Goal: Use online tool/utility: Use online tool/utility

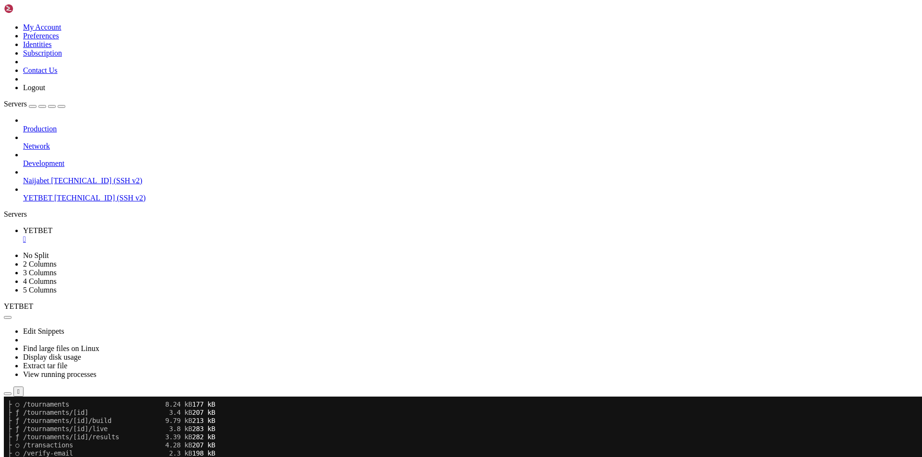
scroll to position [906, 0]
drag, startPoint x: 2, startPoint y: 302, endPoint x: 29, endPoint y: 255, distance: 53.5
click at [11, 203] on div "Production Network Development Naijabet [TECHNICAL_ID] (SSH v2) YETBET [TECHNIC…" at bounding box center [461, 159] width 914 height 86
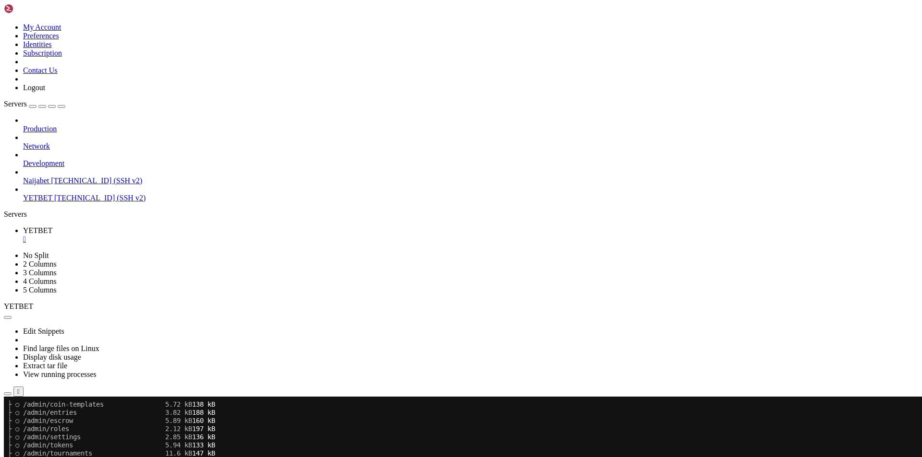
scroll to position [1616, 0]
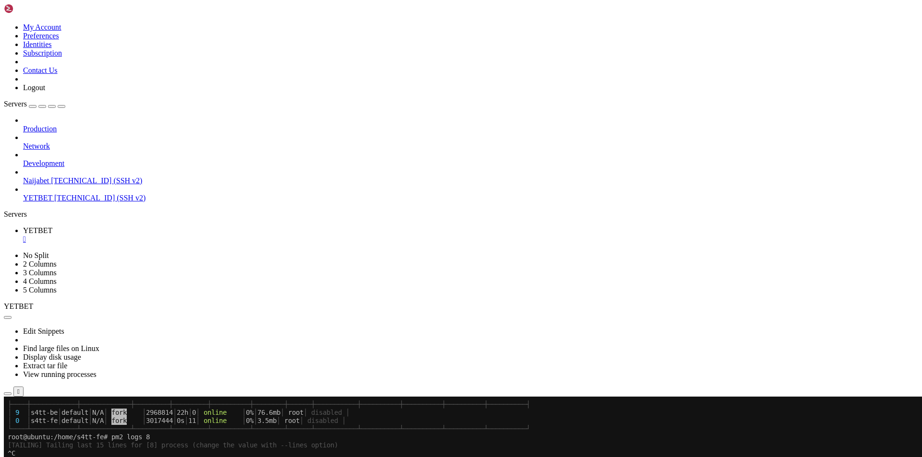
scroll to position [1967, 0]
drag, startPoint x: 671, startPoint y: 772, endPoint x: 543, endPoint y: 774, distance: 127.7
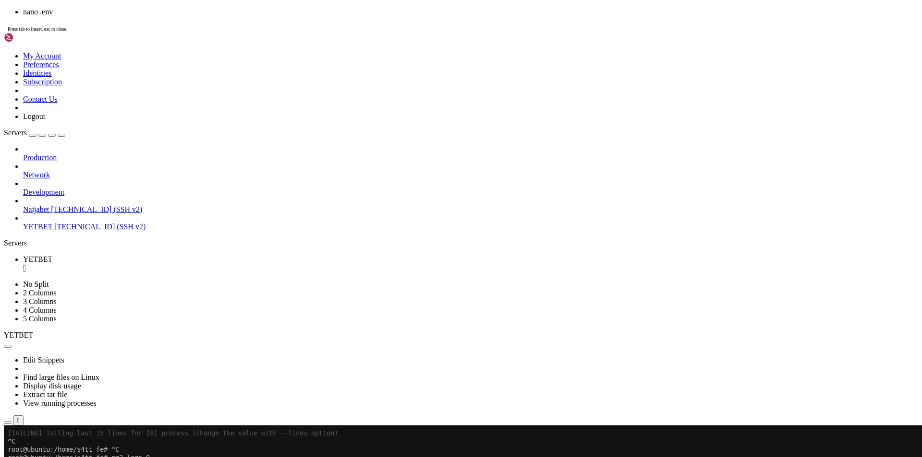
scroll to position [1624, 0]
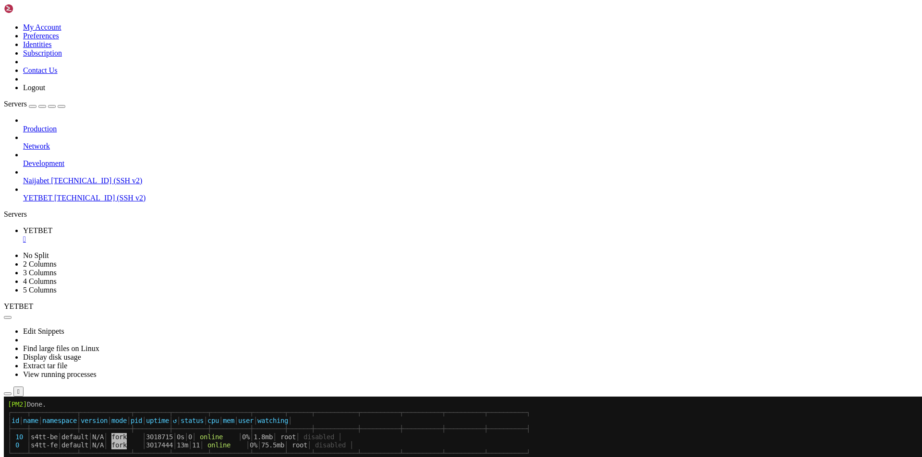
scroll to position [2219, 0]
drag, startPoint x: 674, startPoint y: 730, endPoint x: 547, endPoint y: 732, distance: 127.7
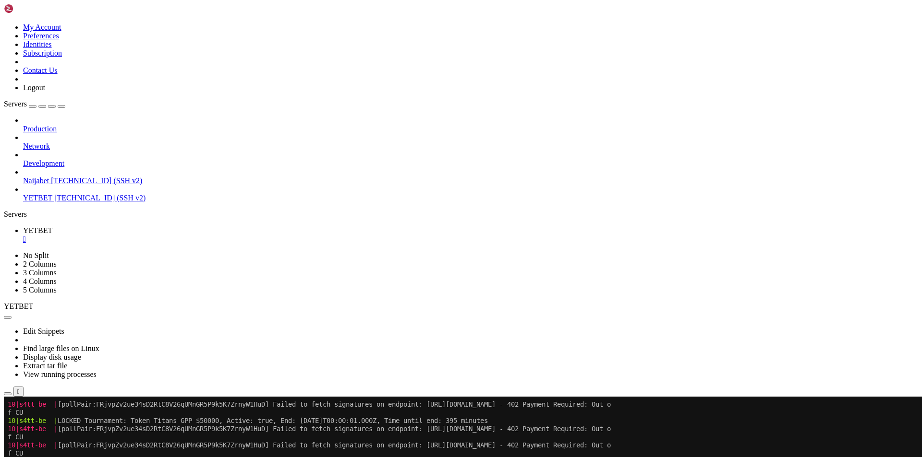
scroll to position [2579, 0]
